Goal: Task Accomplishment & Management: Manage account settings

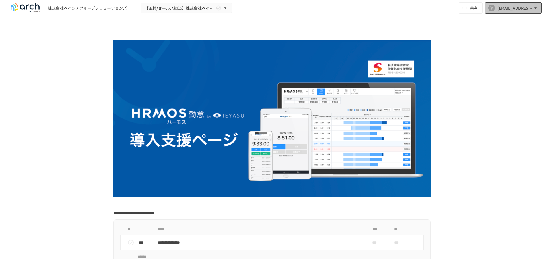
click at [536, 9] on icon "button" at bounding box center [536, 8] width 6 height 6
click at [172, 8] on div at bounding box center [272, 135] width 544 height 271
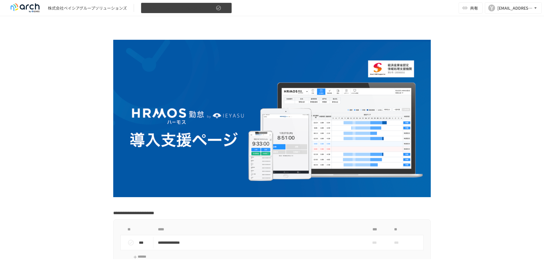
click at [228, 7] on button "【玉村/セールス担当】株式会社ベイシアグループソリューションズ様_導入支援サポート" at bounding box center [186, 8] width 91 height 11
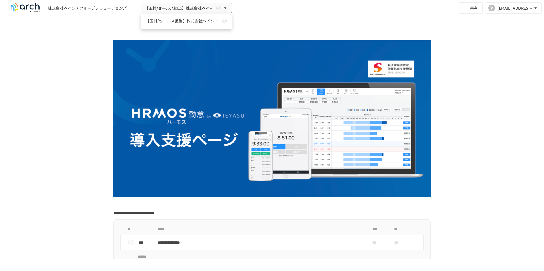
click at [122, 23] on div at bounding box center [272, 135] width 544 height 271
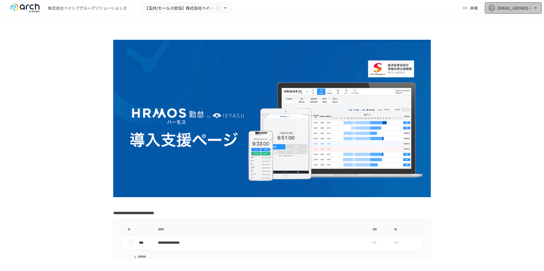
click at [536, 8] on icon "button" at bounding box center [535, 7] width 2 height 1
click at [521, 22] on li "組織設定" at bounding box center [512, 21] width 54 height 10
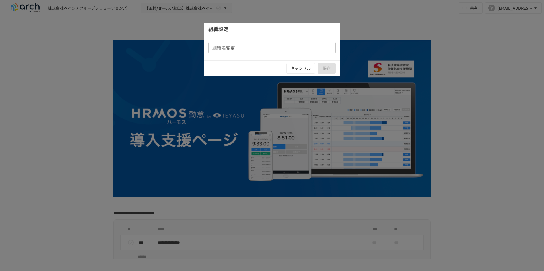
type input "**********"
click at [294, 70] on button "キャンセル" at bounding box center [300, 68] width 29 height 11
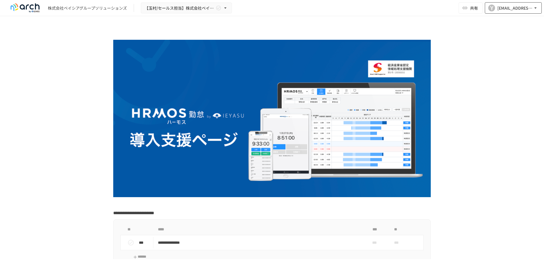
click at [534, 9] on icon "button" at bounding box center [536, 8] width 6 height 6
click at [516, 33] on li "メール通知設定" at bounding box center [512, 31] width 54 height 10
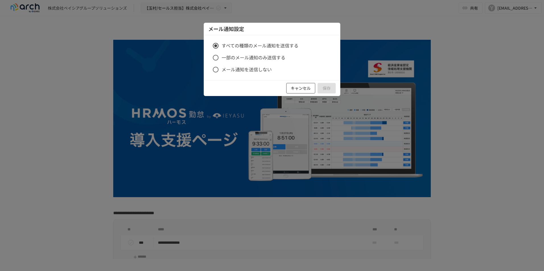
click at [301, 90] on button "キャンセル" at bounding box center [300, 88] width 29 height 11
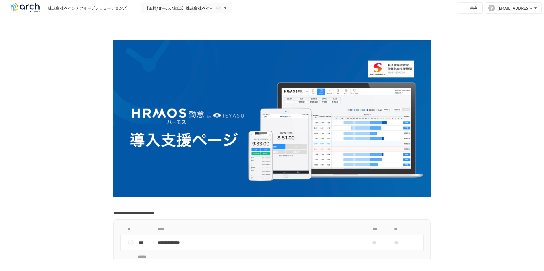
click at [22, 7] on img at bounding box center [25, 7] width 36 height 9
drag, startPoint x: 517, startPoint y: 42, endPoint x: 534, endPoint y: 14, distance: 32.2
click at [517, 42] on div "**********" at bounding box center [272, 137] width 544 height 243
click at [534, 10] on icon "button" at bounding box center [536, 8] width 6 height 6
click at [508, 43] on li "ログアウト" at bounding box center [512, 41] width 54 height 11
